Goal: Find specific page/section: Find specific page/section

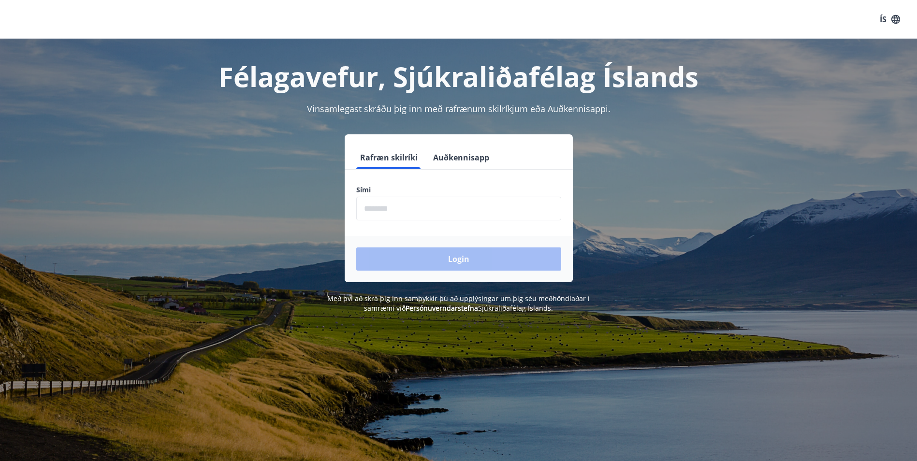
click at [476, 209] on input "phone" at bounding box center [458, 209] width 205 height 24
click at [397, 214] on input "phone" at bounding box center [458, 209] width 205 height 24
type input "********"
click at [424, 265] on button "Login" at bounding box center [458, 258] width 205 height 23
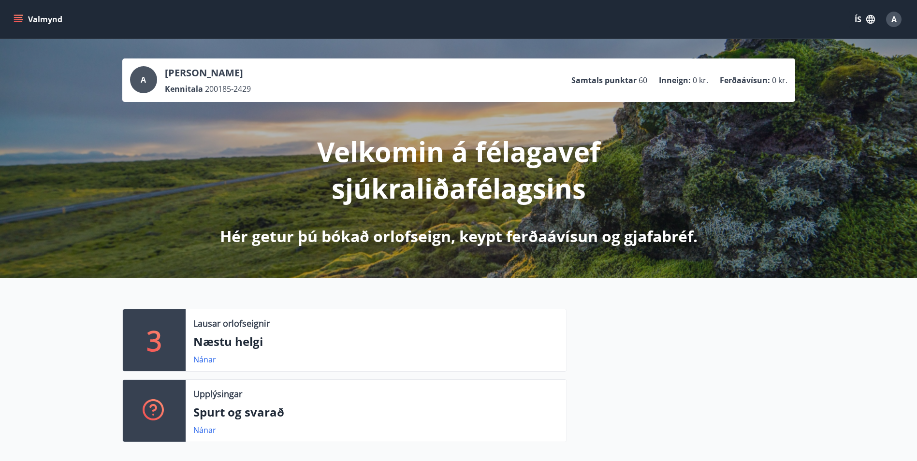
click at [23, 19] on button "Valmynd" at bounding box center [39, 19] width 55 height 17
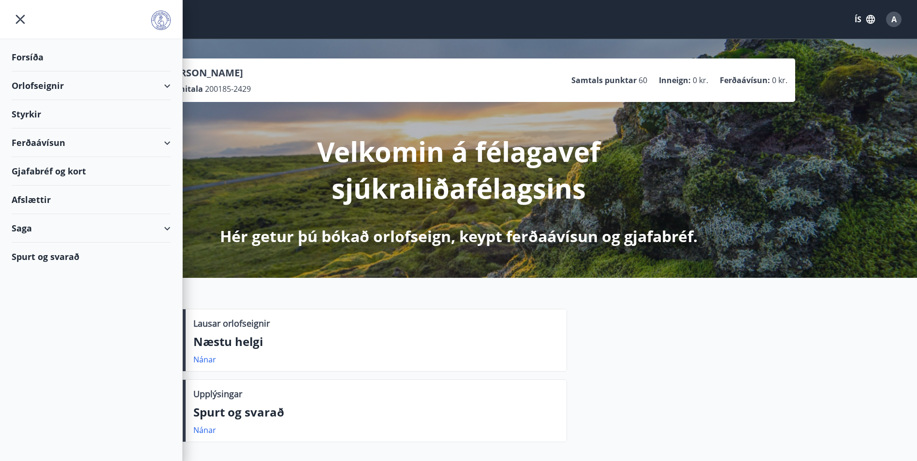
click at [165, 224] on div "Saga" at bounding box center [91, 228] width 159 height 29
click at [41, 274] on div "Bókanir" at bounding box center [91, 273] width 144 height 20
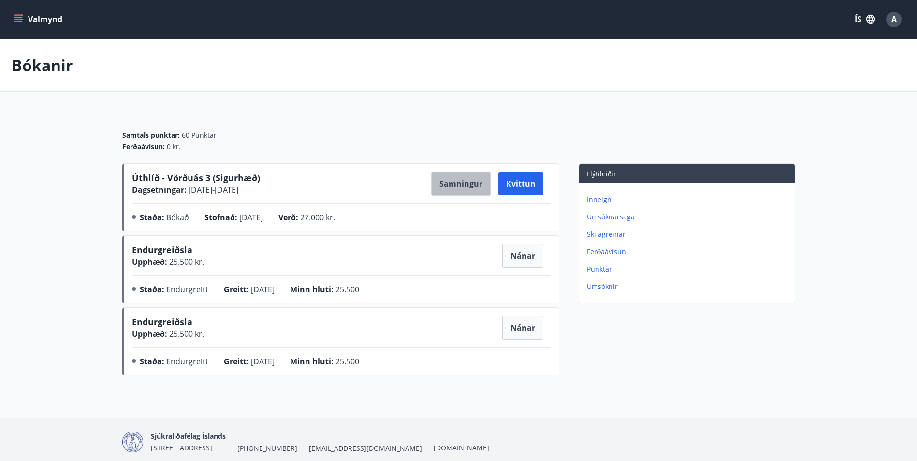
click at [469, 184] on button "Samningur" at bounding box center [460, 184] width 59 height 24
